Goal: Browse casually: Explore the website without a specific task or goal

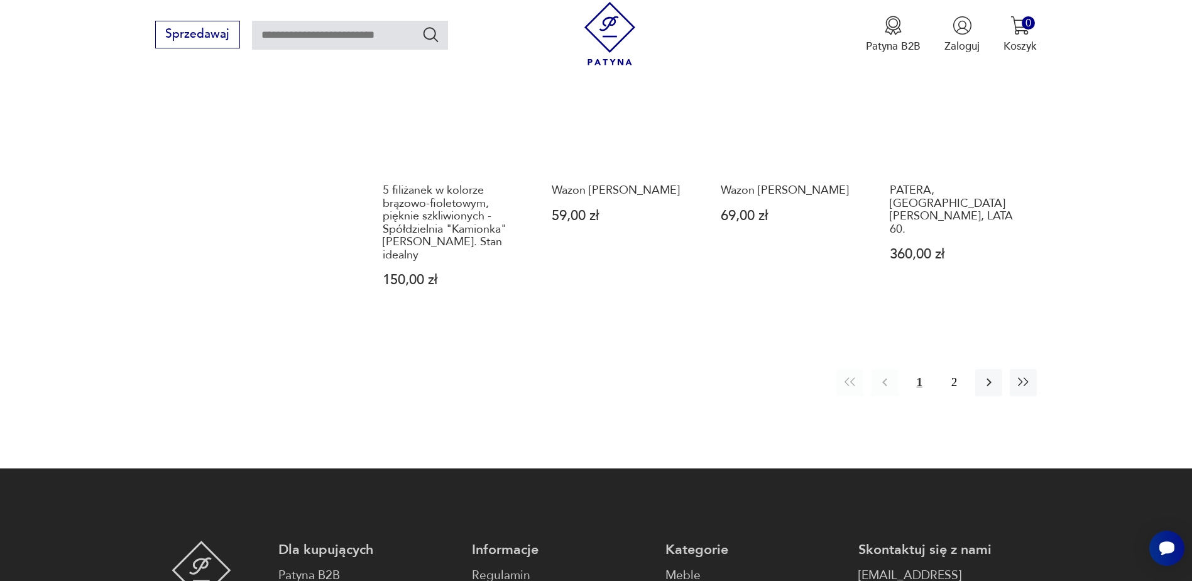
scroll to position [1269, 0]
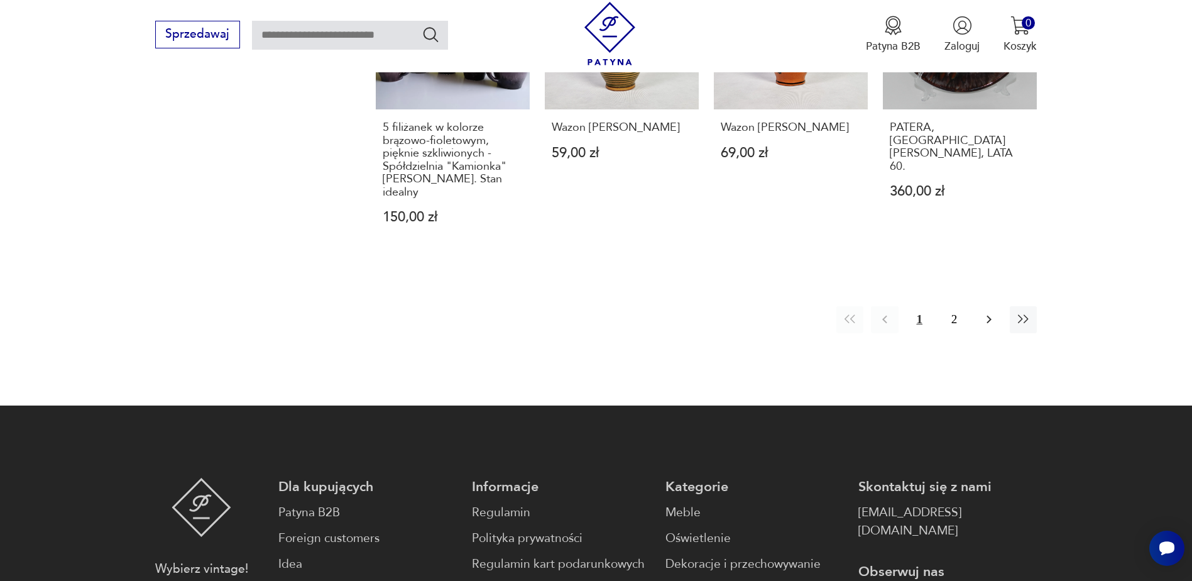
click at [992, 312] on icon "button" at bounding box center [988, 319] width 15 height 15
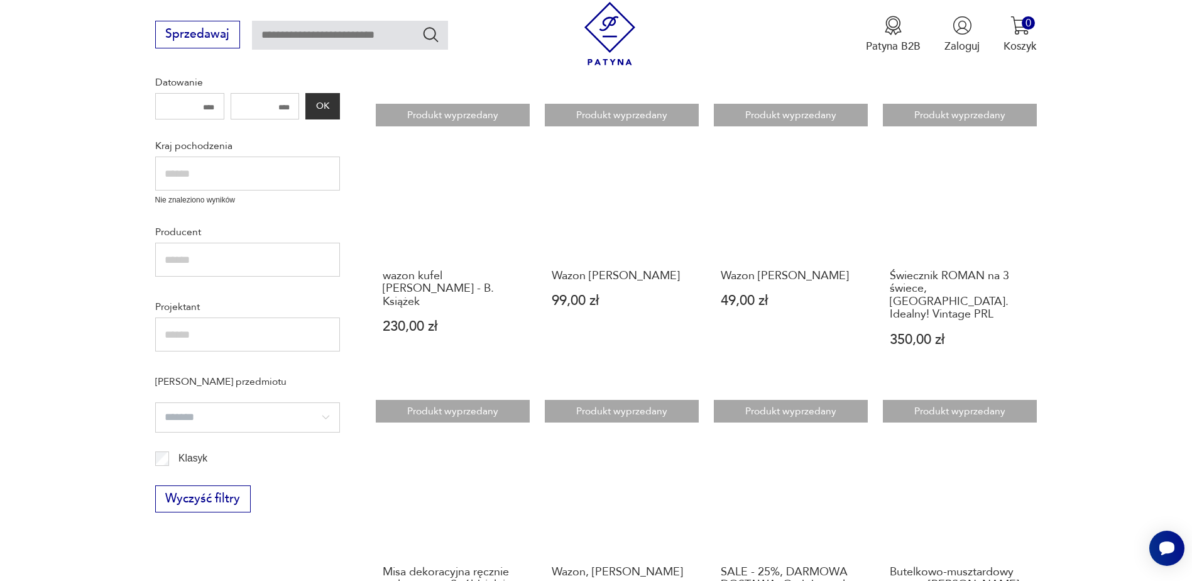
scroll to position [452, 0]
